Goal: Transaction & Acquisition: Purchase product/service

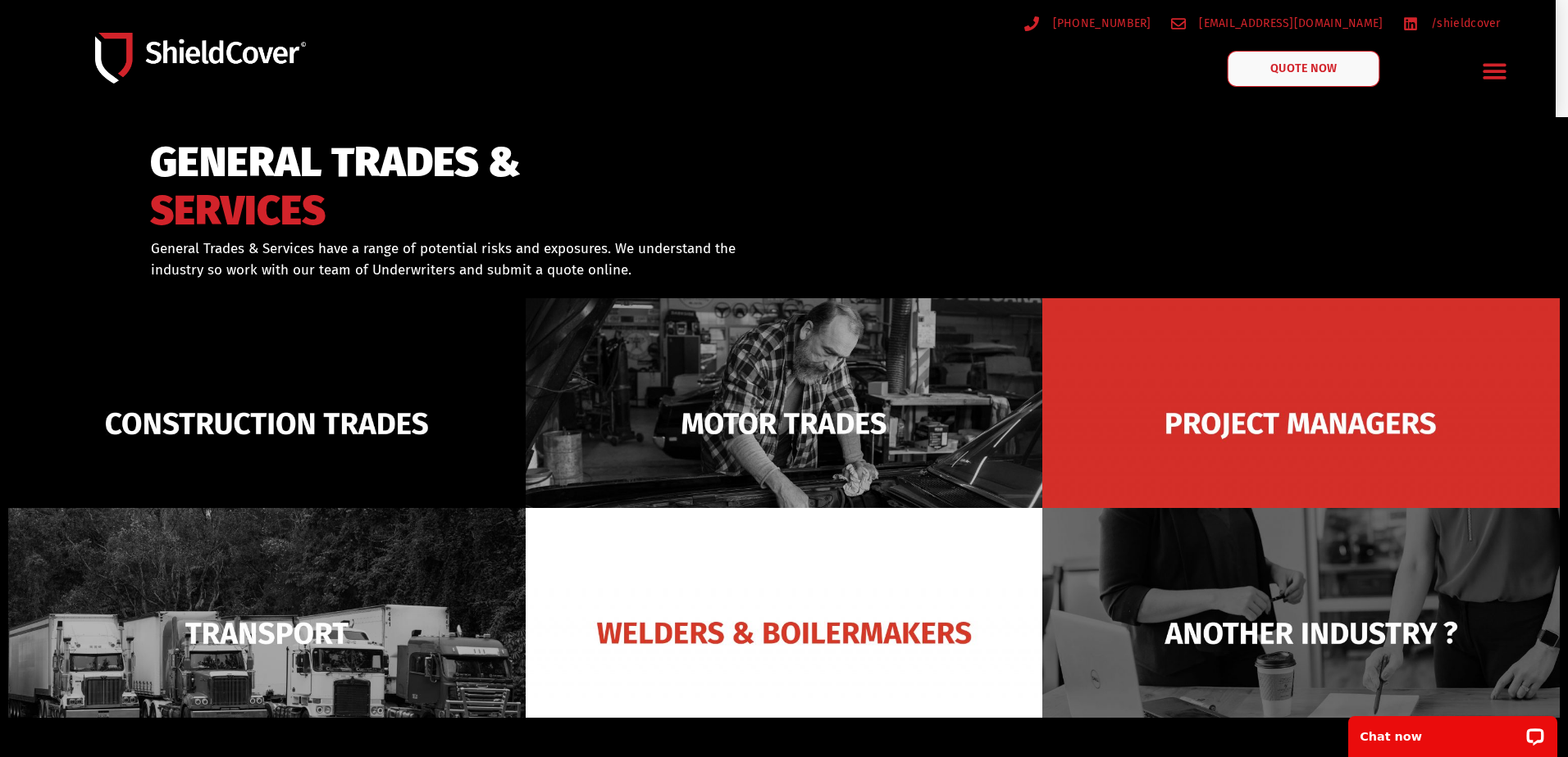
click at [1313, 53] on link "QUOTE NOW" at bounding box center [1304, 68] width 153 height 36
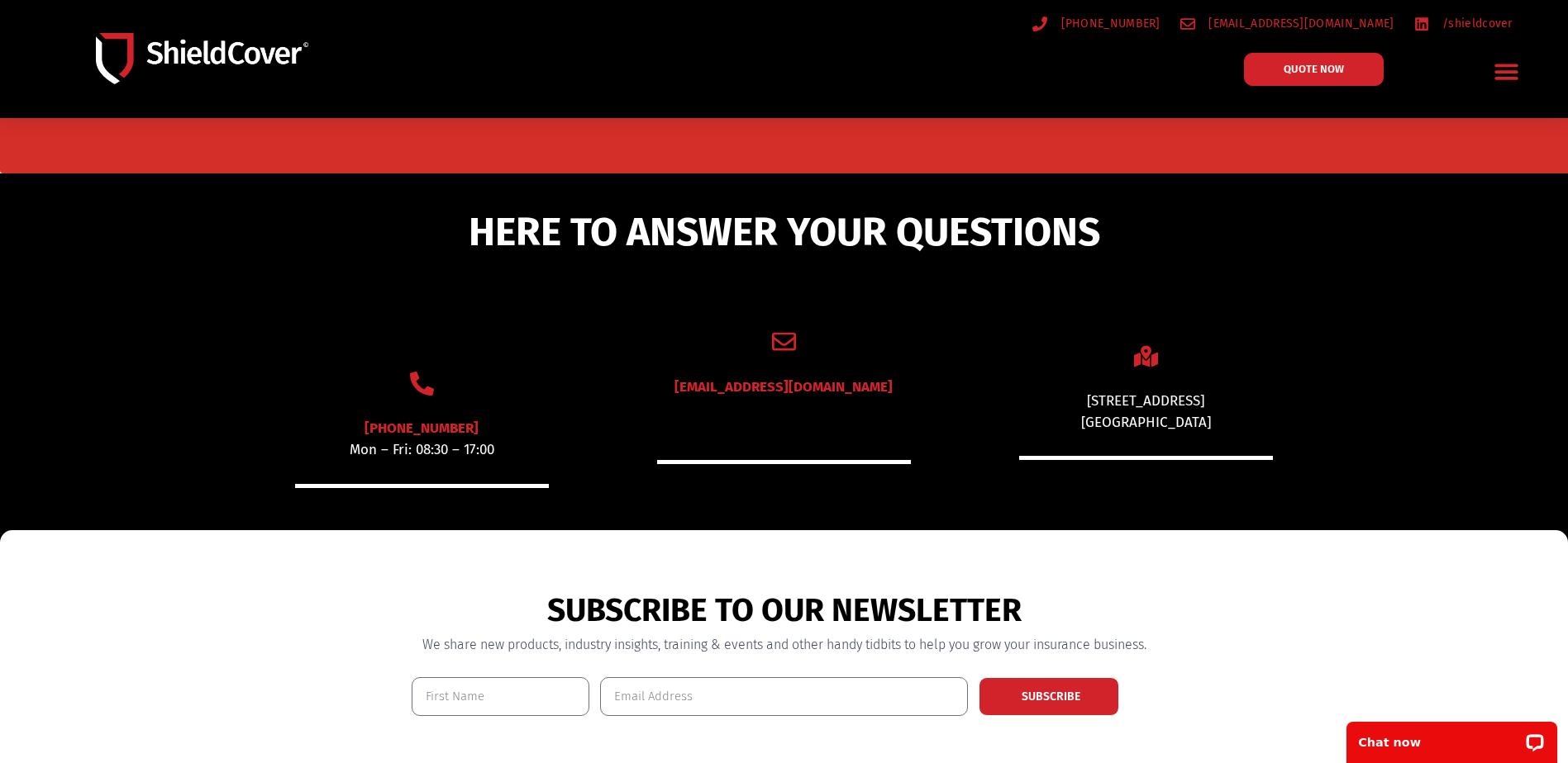
scroll to position [1157, 0]
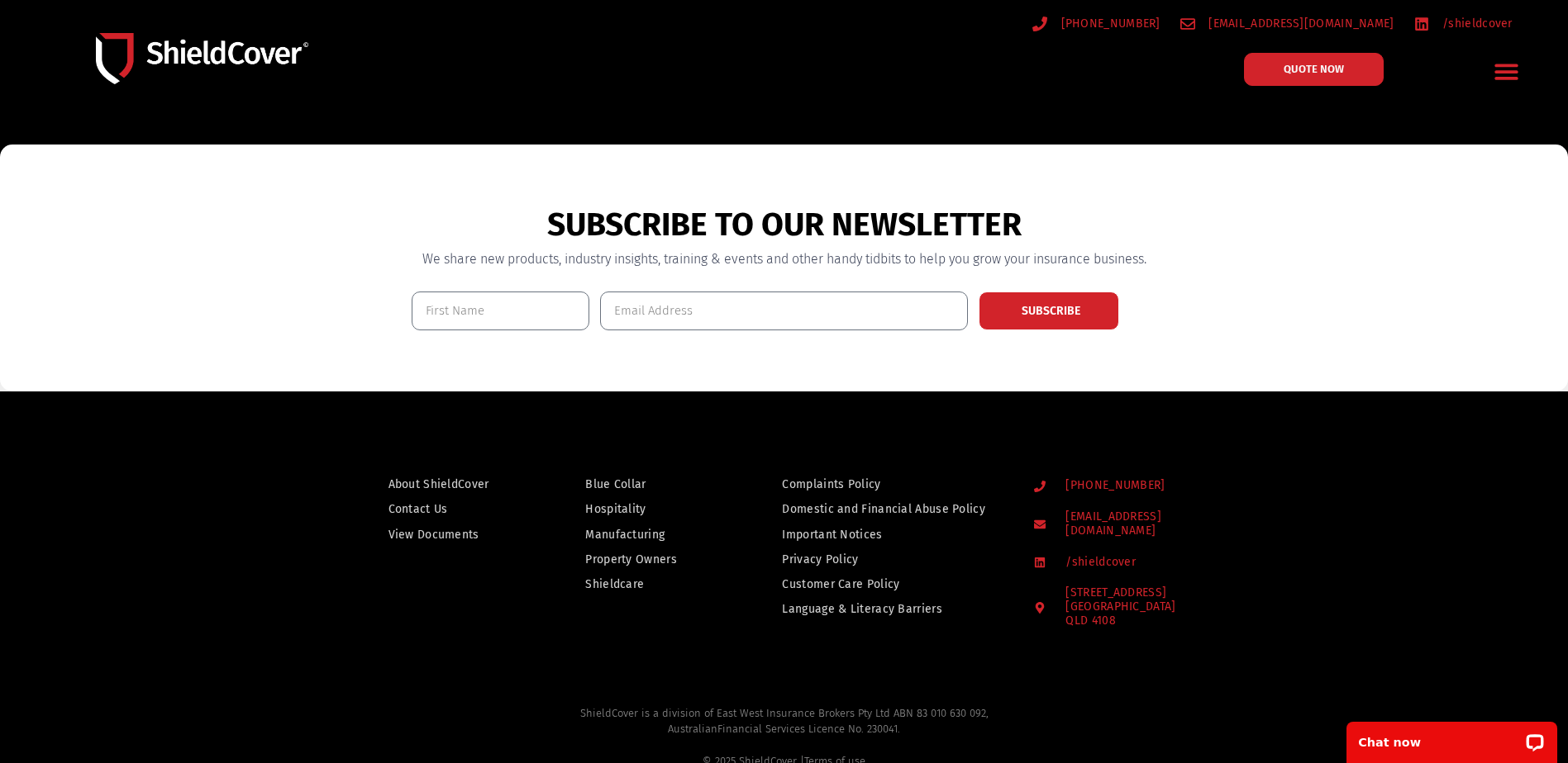
click at [430, 487] on span "About ShieldCover" at bounding box center [439, 483] width 101 height 20
